Goal: Transaction & Acquisition: Purchase product/service

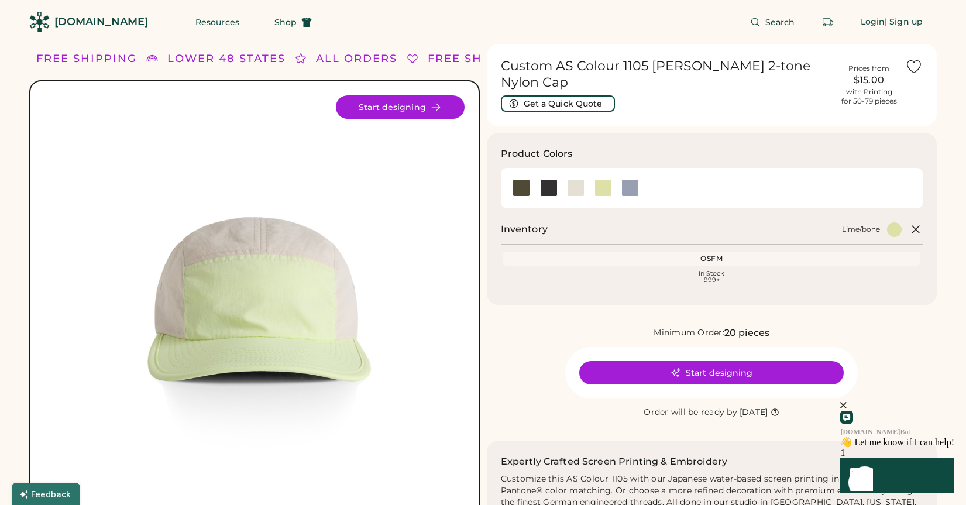
scroll to position [9, 0]
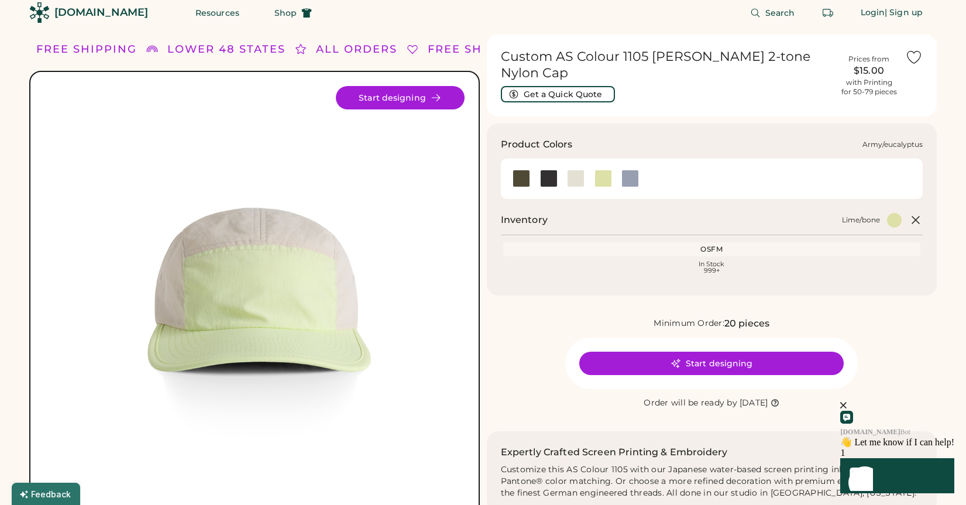
click at [525, 171] on div at bounding box center [521, 179] width 18 height 18
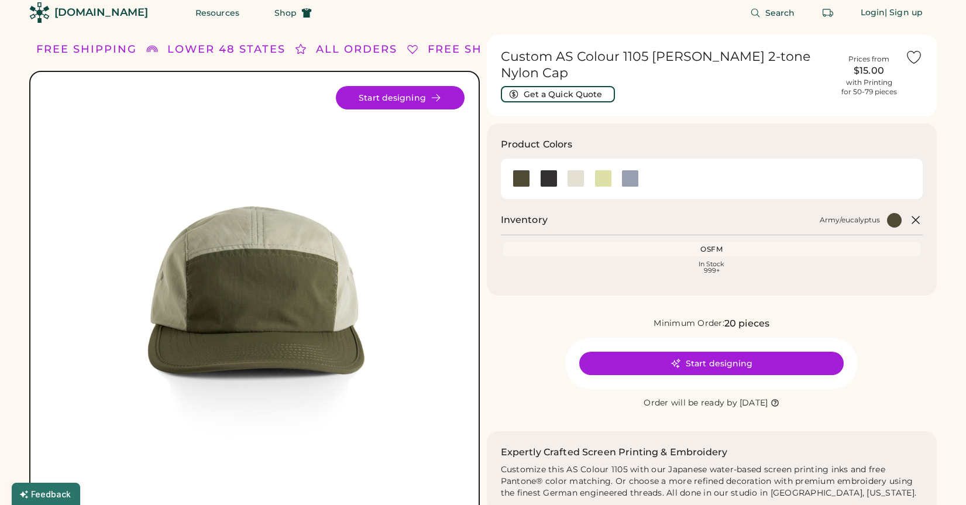
scroll to position [26, 0]
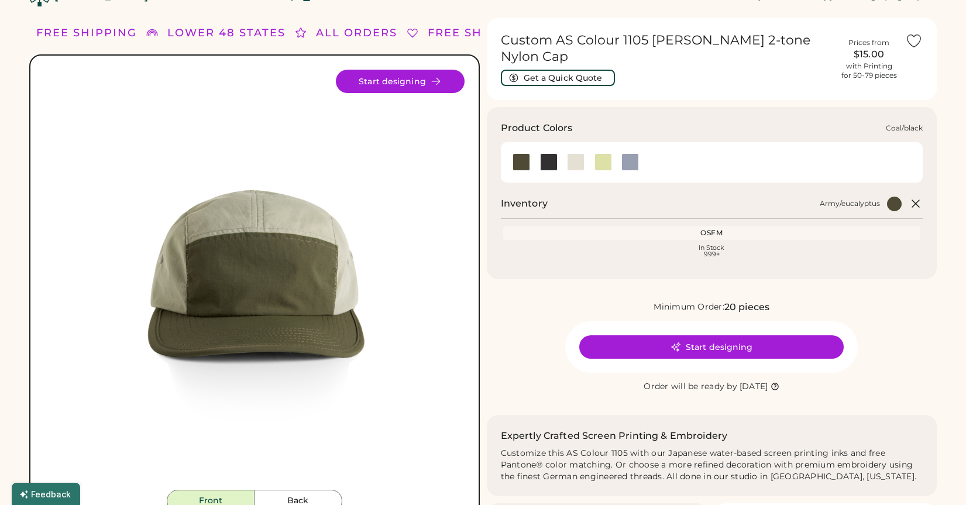
click at [547, 153] on div at bounding box center [549, 162] width 18 height 18
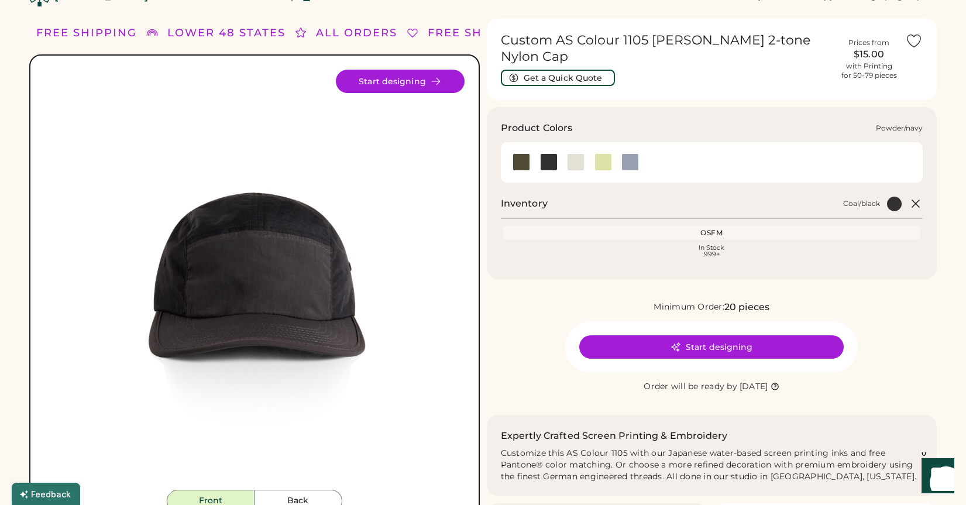
click at [632, 153] on div at bounding box center [630, 162] width 18 height 18
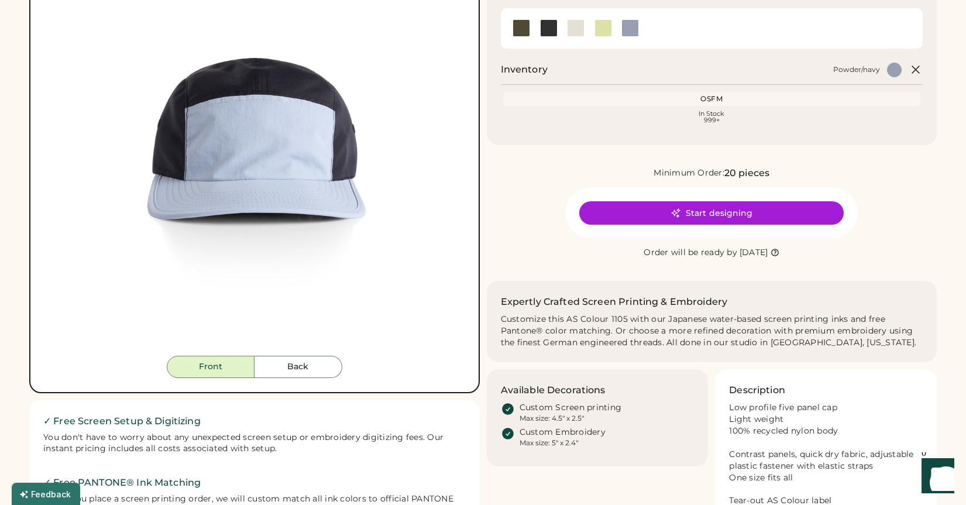
scroll to position [108, 0]
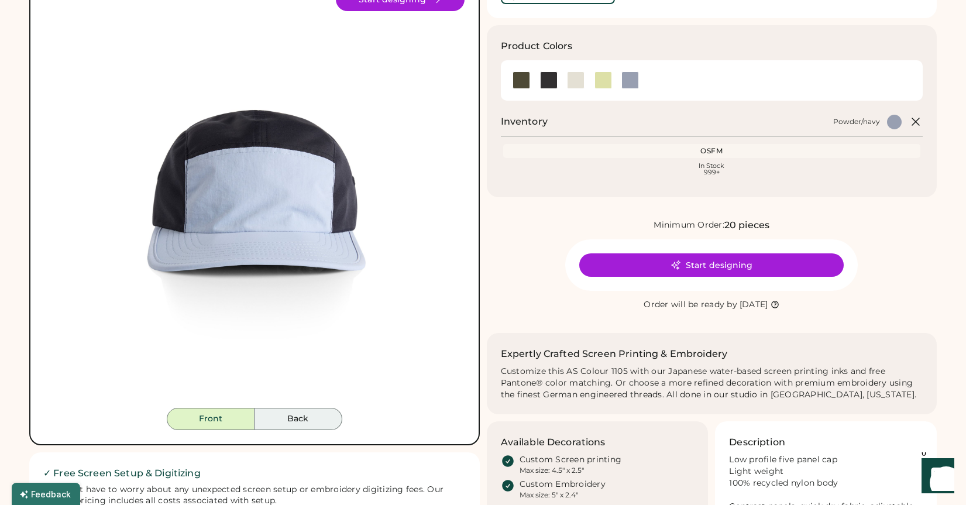
click at [303, 426] on button "Back" at bounding box center [298, 419] width 88 height 22
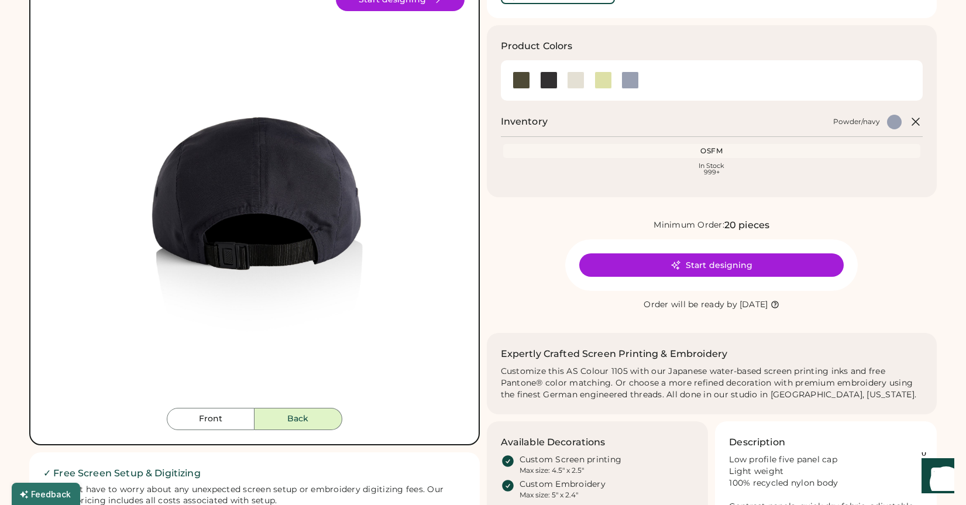
click at [247, 408] on button "Front" at bounding box center [211, 419] width 88 height 22
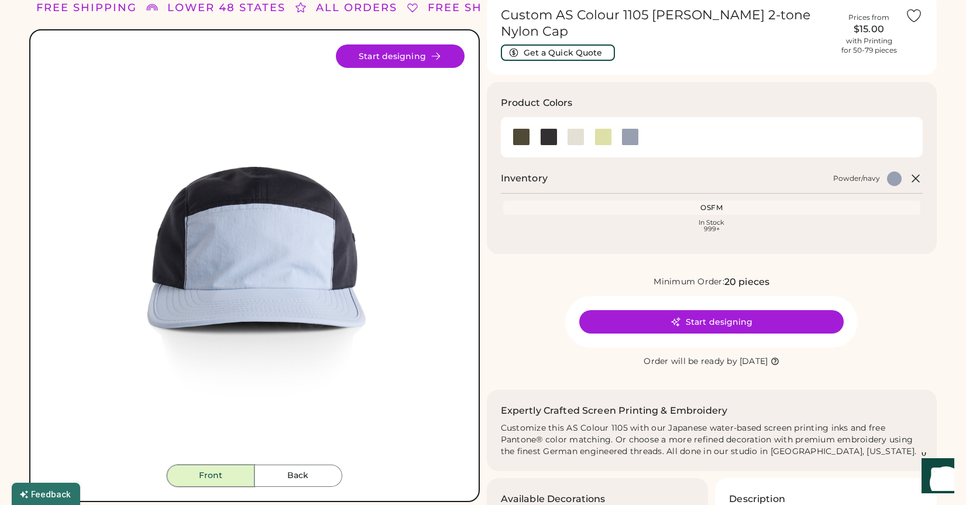
scroll to position [0, 0]
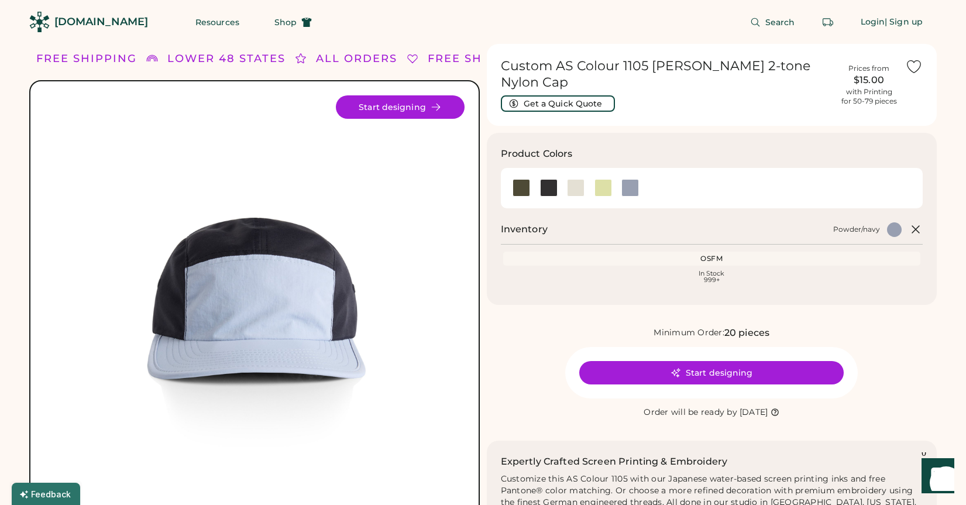
click at [519, 335] on div "Minimum Order: 20 pieces Start designing Order will be ready by Thursday, Oct. …" at bounding box center [712, 373] width 450 height 94
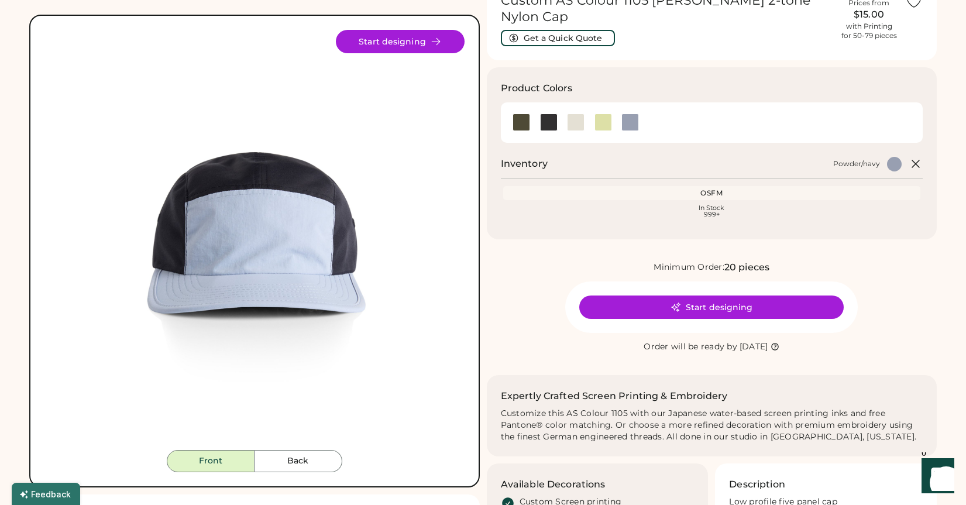
scroll to position [54, 0]
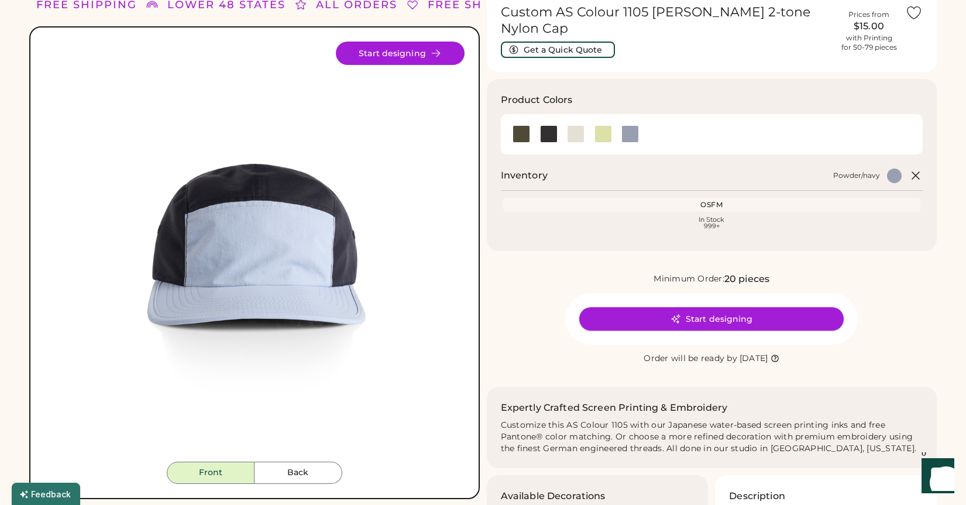
click at [686, 312] on button "Start designing" at bounding box center [711, 318] width 264 height 23
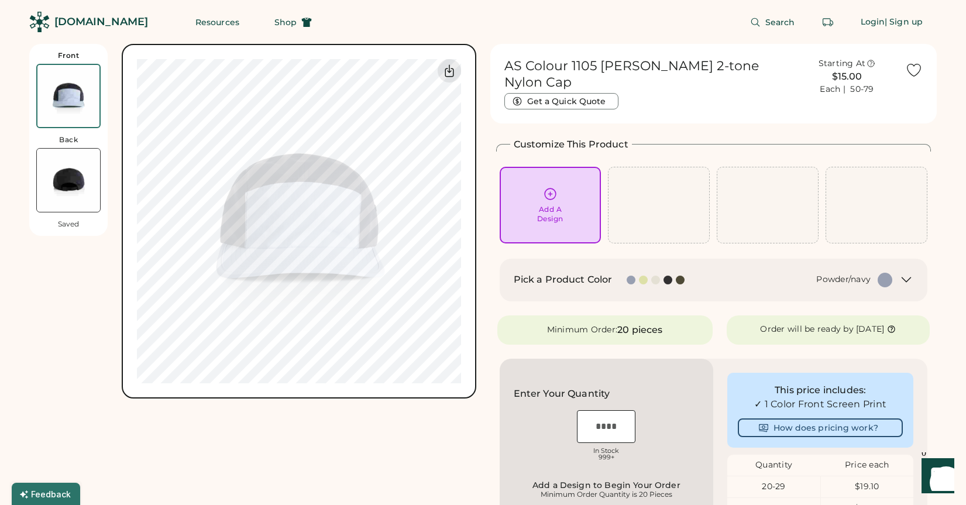
click at [639, 276] on div at bounding box center [643, 280] width 9 height 9
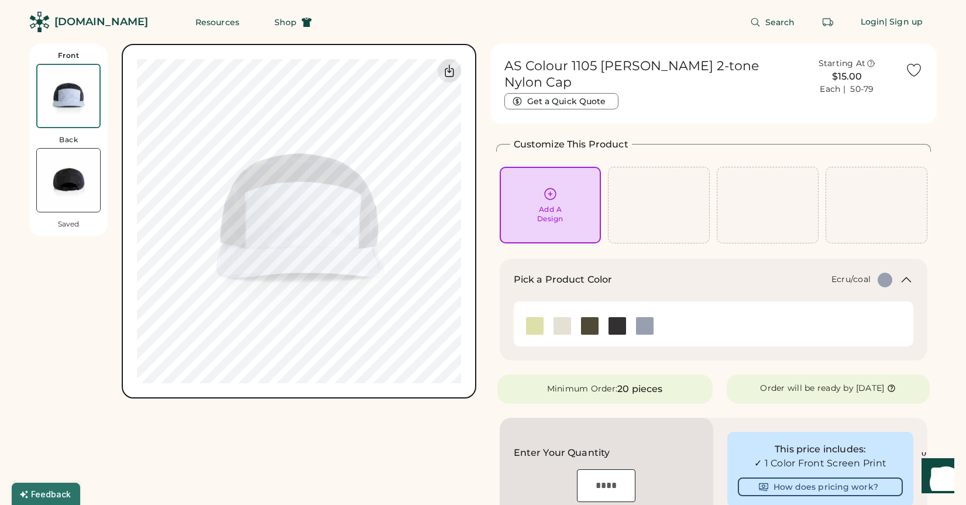
click at [556, 317] on img at bounding box center [562, 326] width 18 height 18
click at [532, 317] on img at bounding box center [535, 326] width 18 height 18
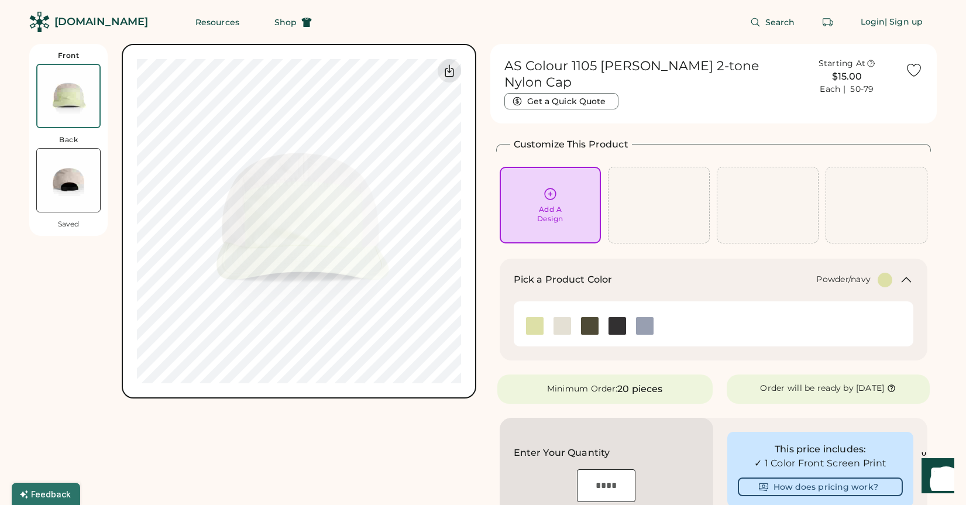
click at [645, 317] on img at bounding box center [645, 326] width 18 height 18
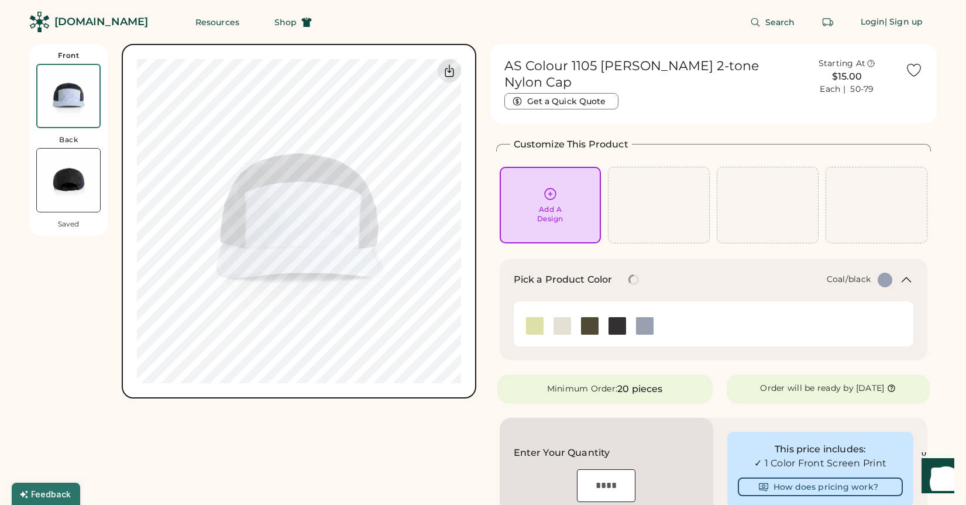
click at [611, 317] on img at bounding box center [617, 326] width 18 height 18
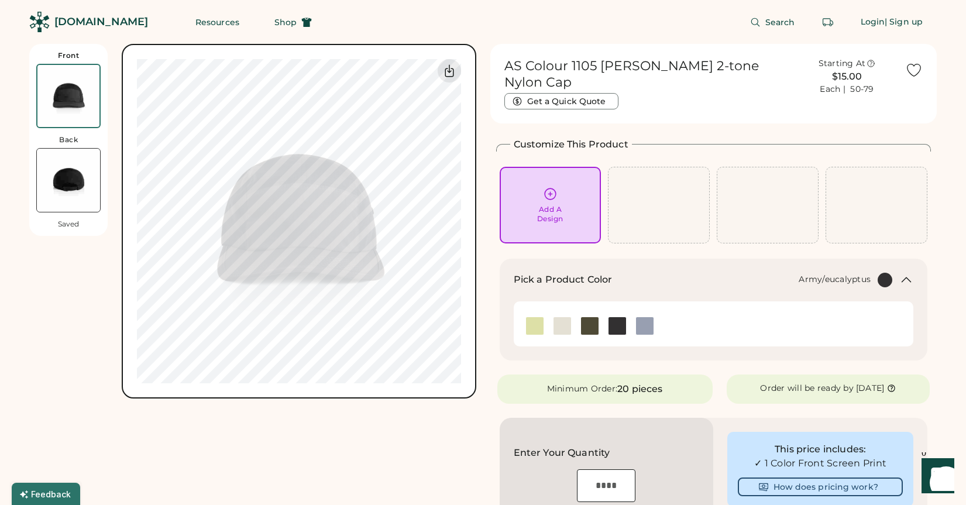
click at [590, 317] on img at bounding box center [590, 326] width 18 height 18
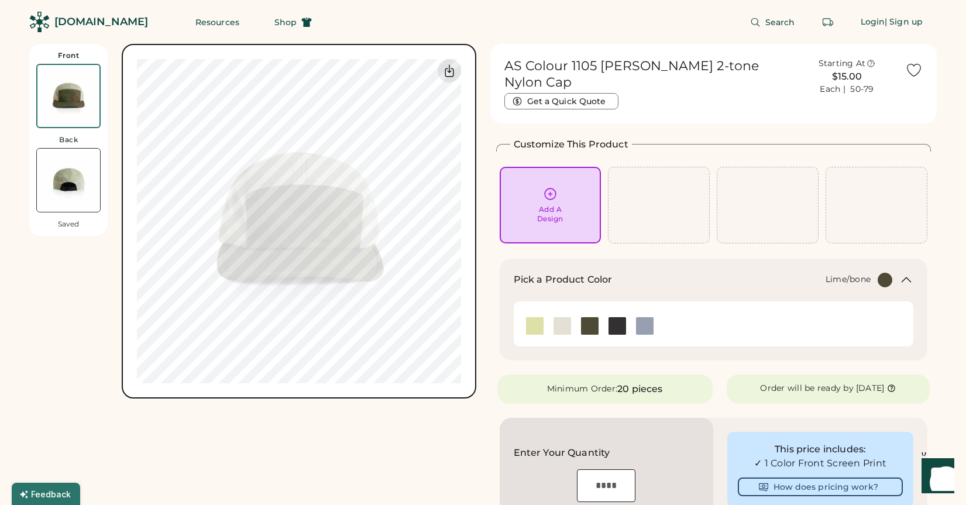
click at [536, 317] on img at bounding box center [535, 326] width 18 height 18
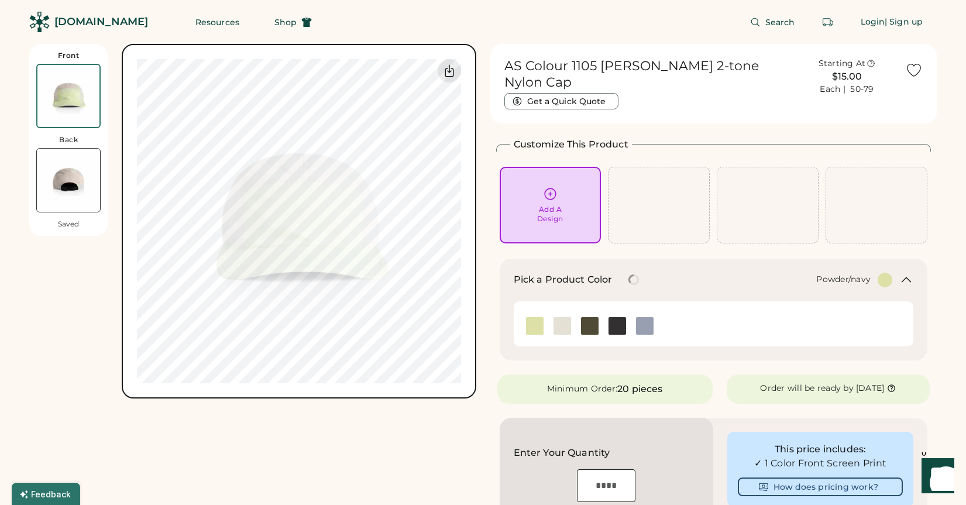
click at [645, 317] on img at bounding box center [645, 326] width 18 height 18
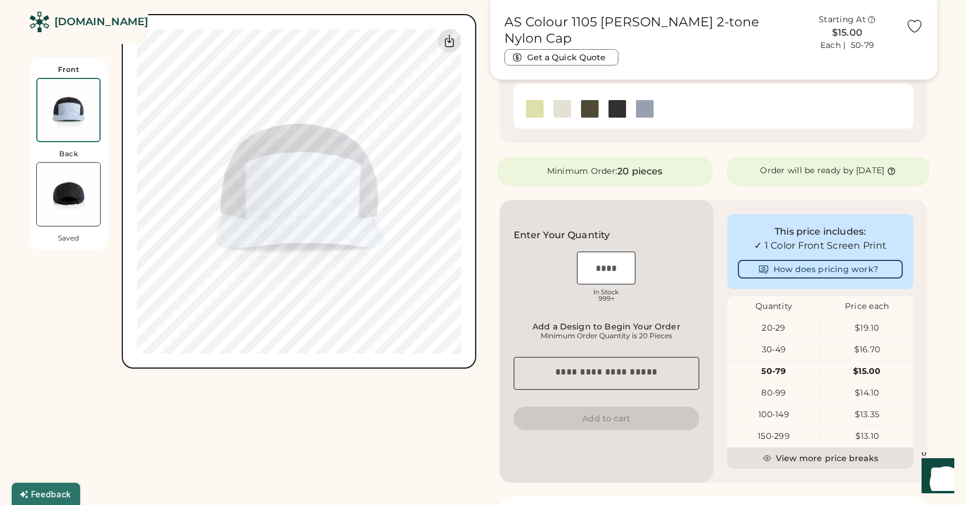
scroll to position [208, 0]
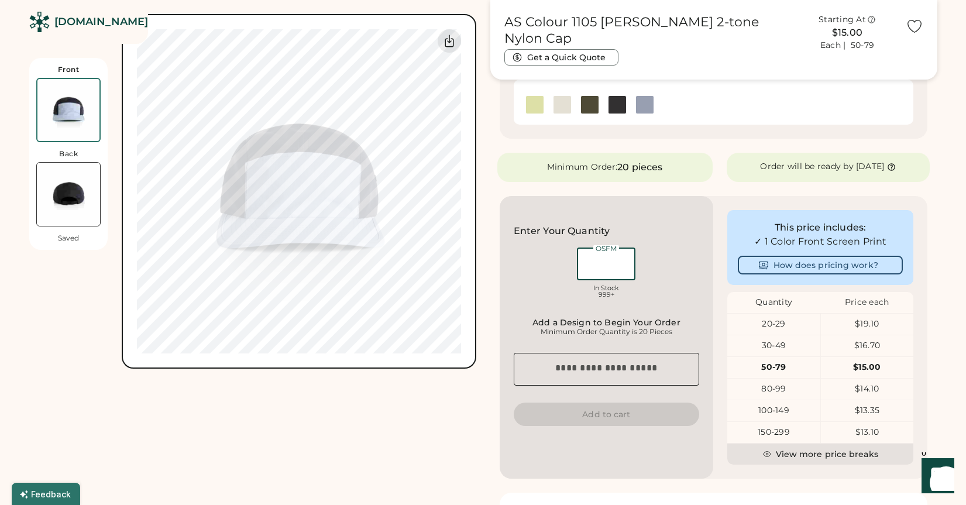
click at [603, 271] on input "input" at bounding box center [606, 263] width 58 height 33
type input "*"
type input "**"
